Goal: Task Accomplishment & Management: Manage account settings

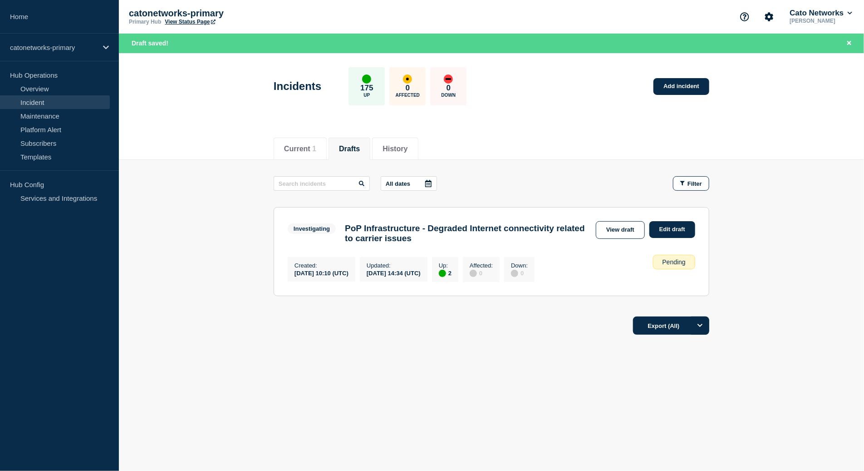
click at [795, 310] on main "All dates Filter Investigating 2 Up PoP Infrastructure - Degraded Internet conn…" at bounding box center [491, 235] width 745 height 150
click at [762, 283] on main "All dates Filter Investigating 2 Up PoP Infrastructure - Degraded Internet conn…" at bounding box center [491, 235] width 745 height 150
click at [668, 231] on link "Edit draft" at bounding box center [672, 229] width 46 height 17
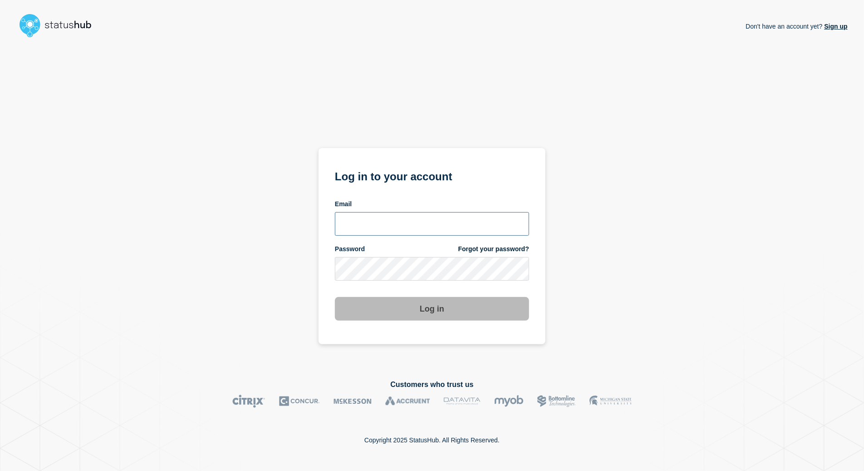
click at [424, 218] on input "email input" at bounding box center [432, 224] width 194 height 24
type input "[PERSON_NAME][EMAIL_ADDRESS][PERSON_NAME][DOMAIN_NAME]"
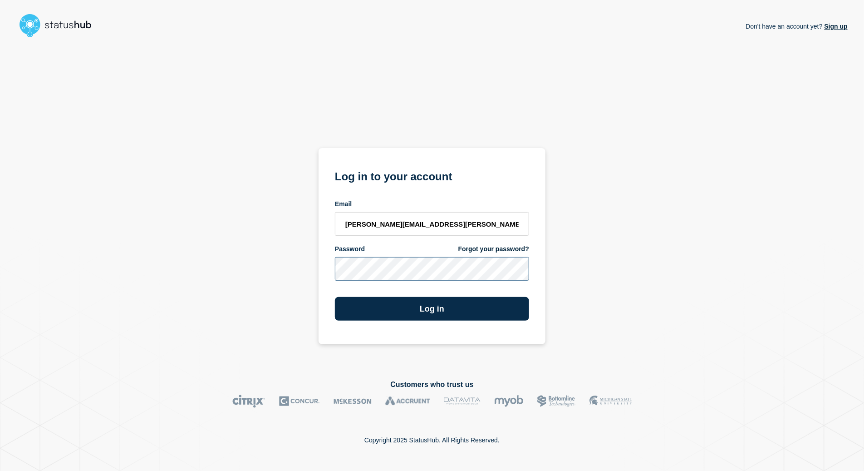
click at [335, 297] on button "Log in" at bounding box center [432, 309] width 194 height 24
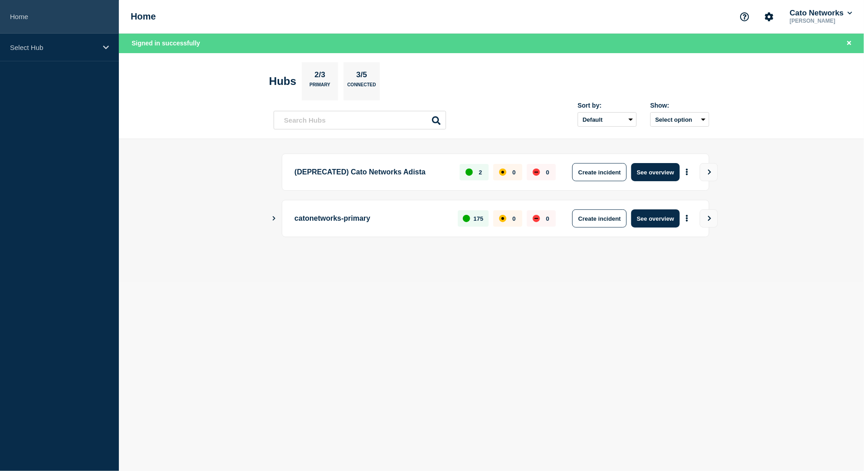
click at [33, 28] on link "Home" at bounding box center [59, 17] width 119 height 34
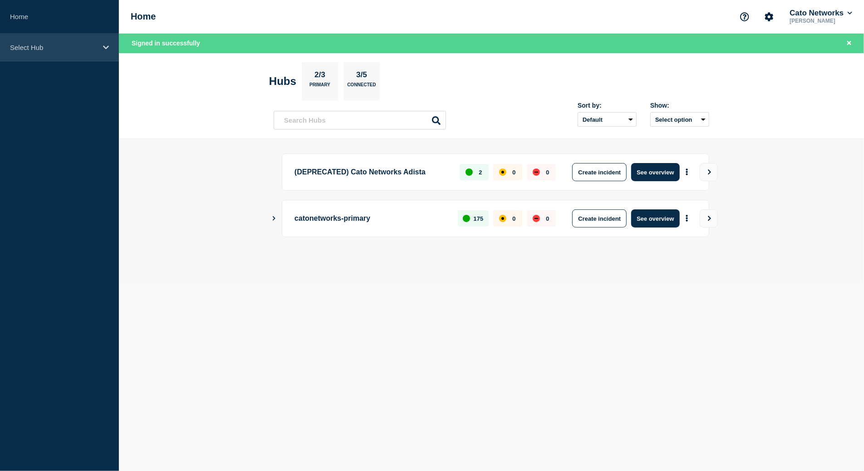
click at [25, 46] on p "Select Hub" at bounding box center [53, 48] width 87 height 8
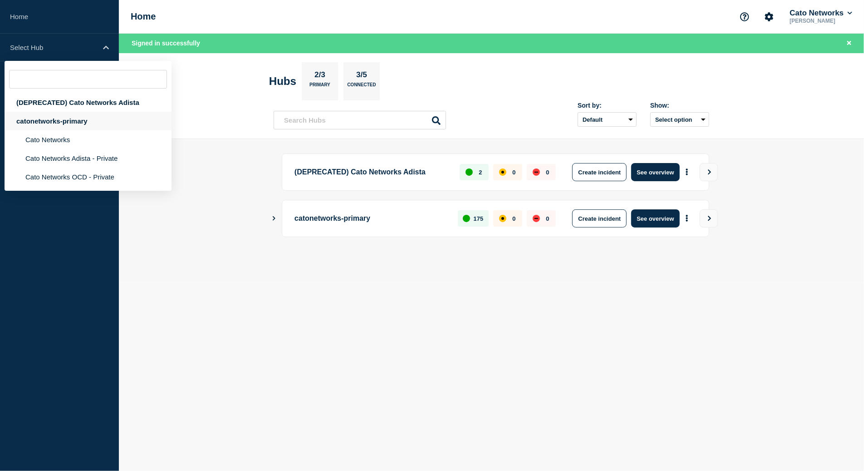
click at [60, 126] on div "catonetworks-primary" at bounding box center [88, 121] width 167 height 19
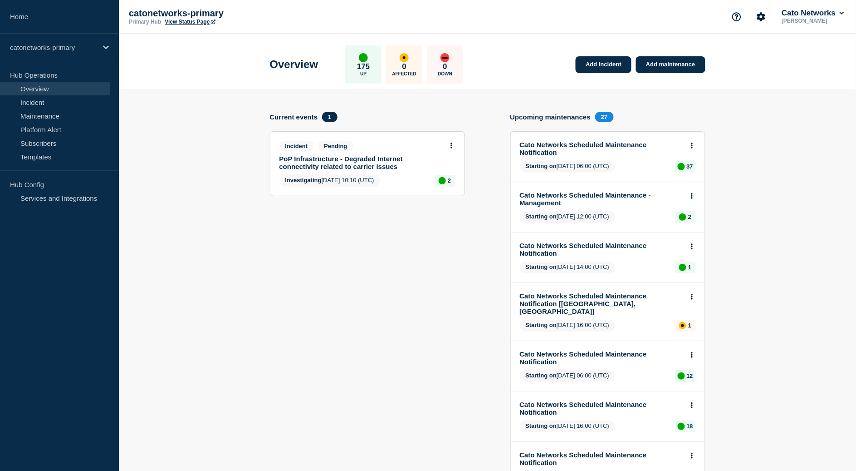
click at [360, 159] on link "PoP Infrastructure - Degraded Internet connectivity related to carrier issues" at bounding box center [362, 162] width 164 height 15
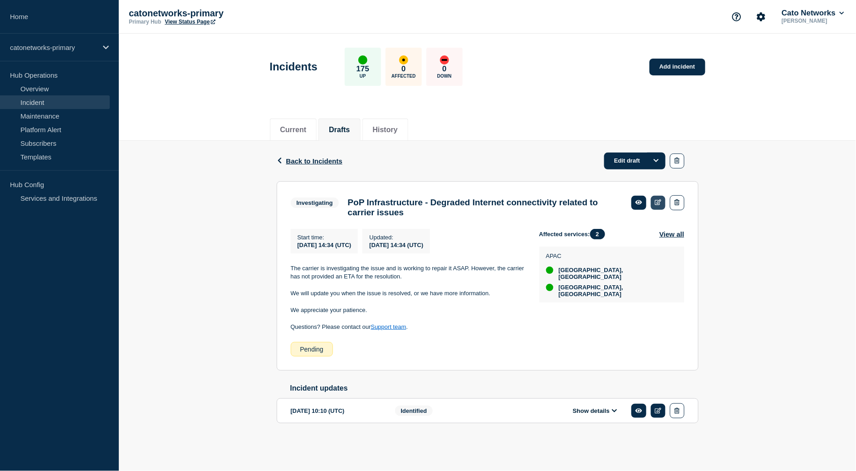
click at [658, 205] on icon at bounding box center [658, 202] width 7 height 6
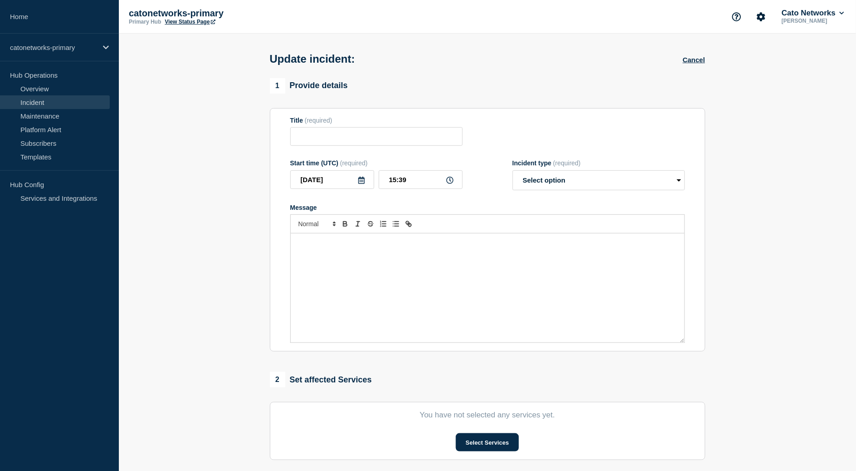
type input "PoP Infrastructure - Degraded Internet connectivity related to carrier issues"
type input "14:34"
select select "investigating"
radio input "false"
radio input "true"
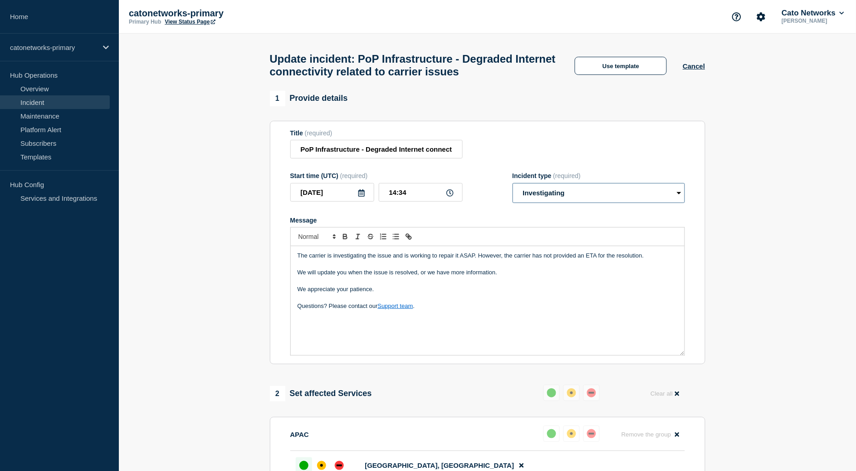
click at [570, 203] on select "Select option Investigating Identified Monitoring Resolved" at bounding box center [599, 193] width 172 height 20
select select "resolved"
click at [513, 193] on select "Select option Investigating Identified Monitoring Resolved" at bounding box center [599, 193] width 172 height 20
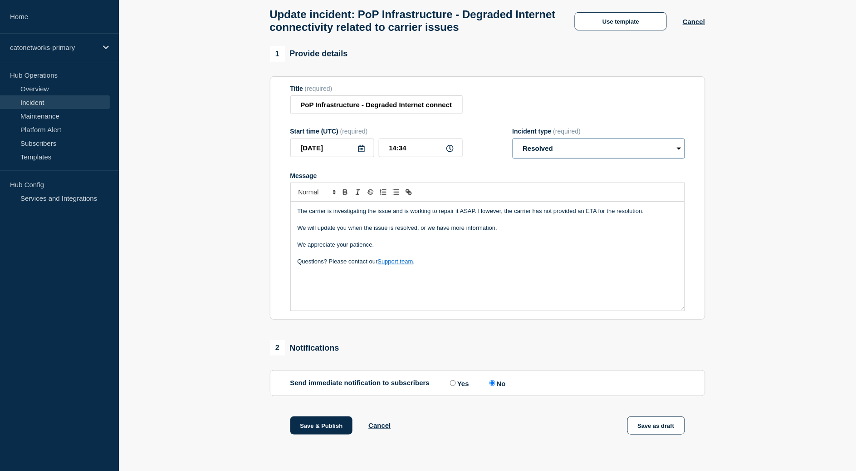
scroll to position [58, 0]
click at [671, 429] on button "Save as draft" at bounding box center [657, 425] width 58 height 18
